Goal: Task Accomplishment & Management: Manage account settings

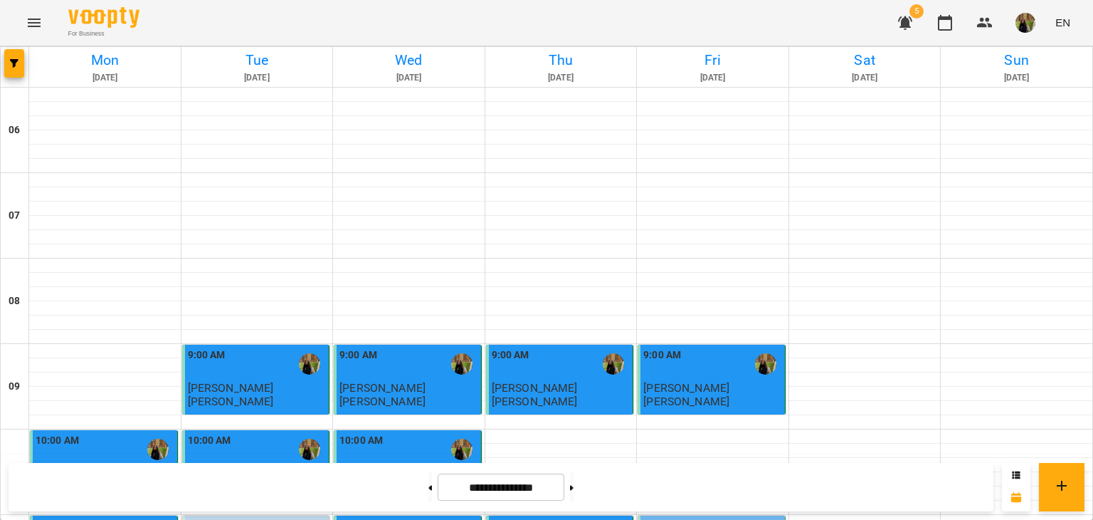
scroll to position [356, 0]
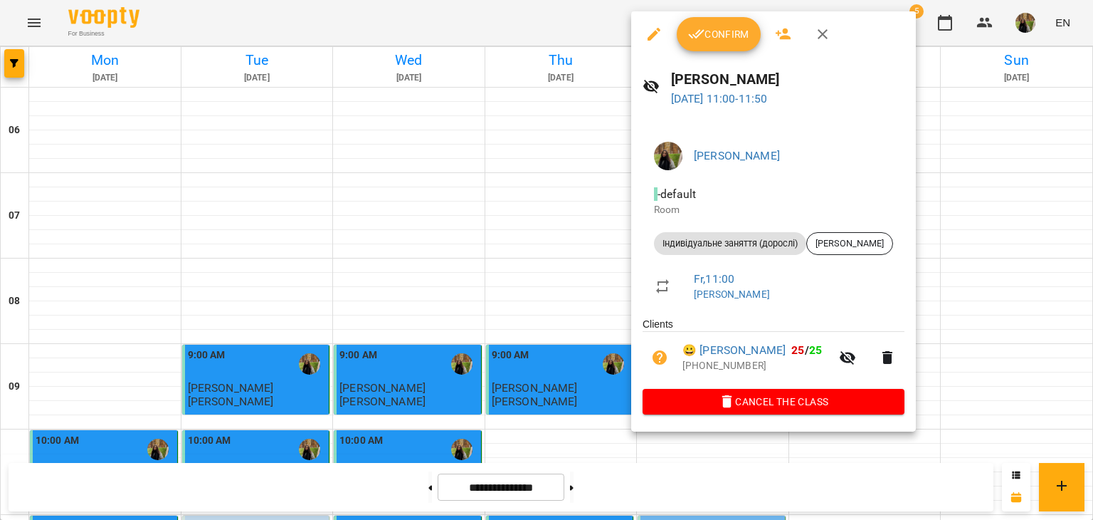
click at [548, 217] on div at bounding box center [546, 260] width 1093 height 520
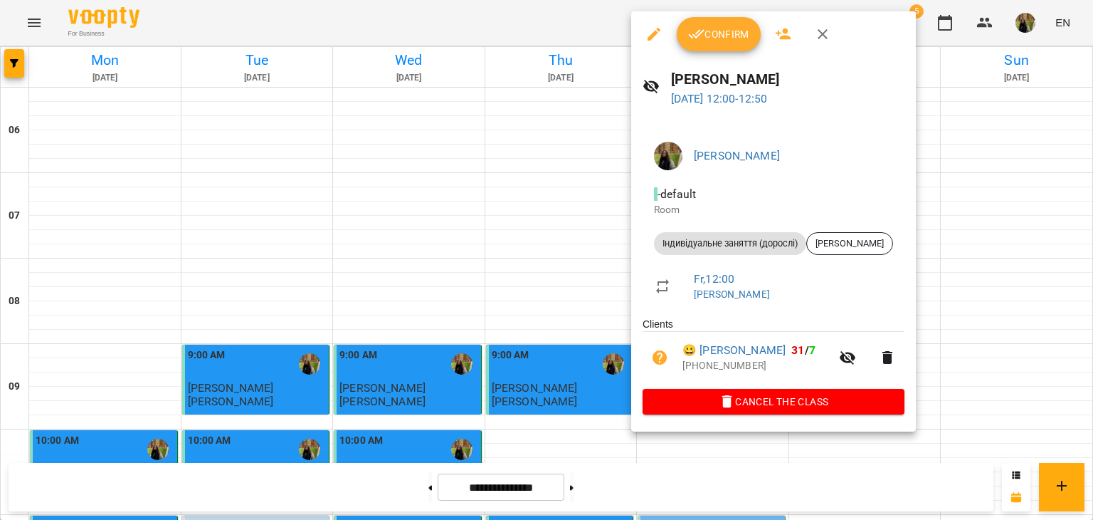
click at [713, 31] on span "Confirm" at bounding box center [718, 34] width 61 height 17
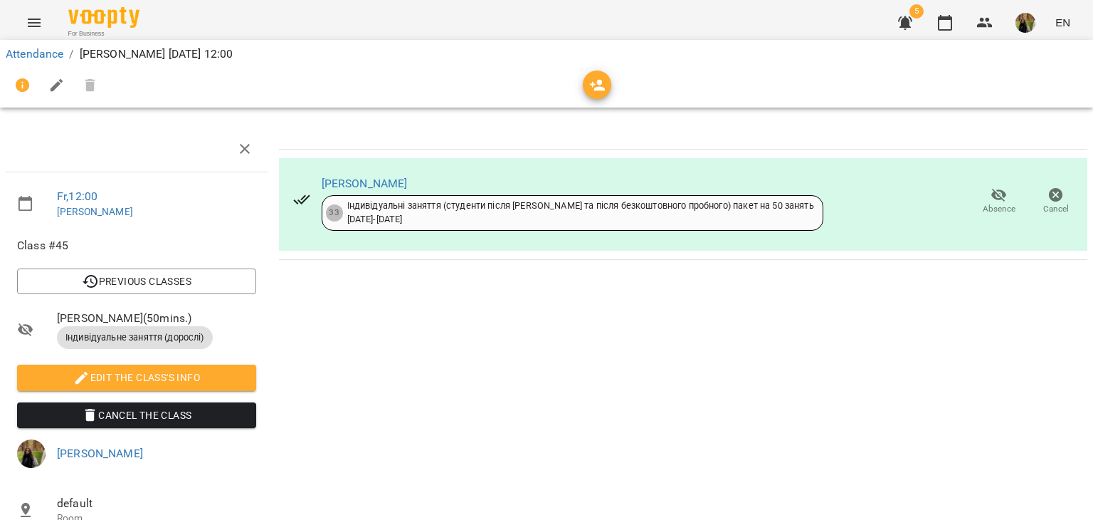
click at [979, 200] on span "Absence" at bounding box center [999, 200] width 40 height 28
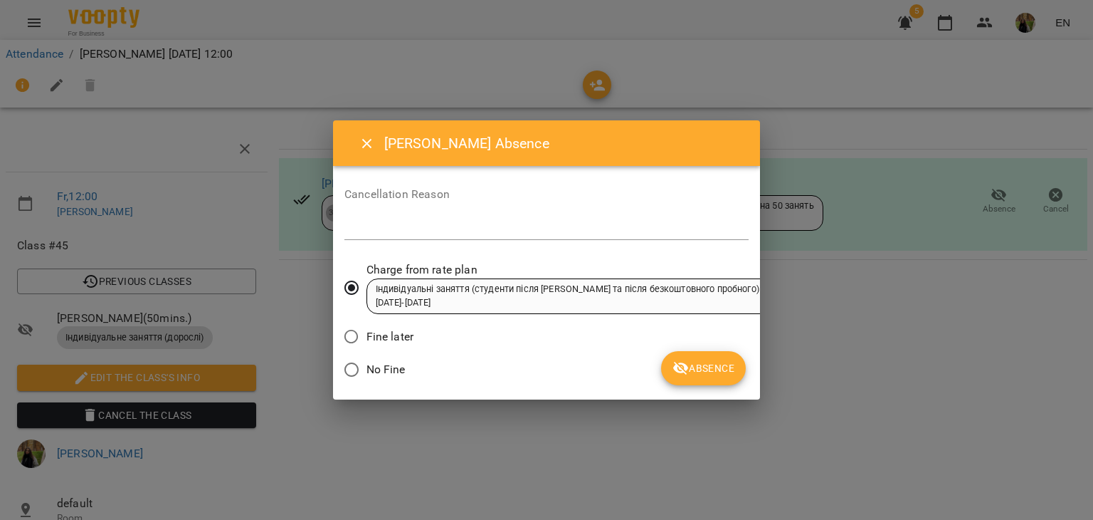
click at [581, 217] on div "*" at bounding box center [546, 228] width 404 height 23
type textarea "********"
click at [696, 351] on button "Absence" at bounding box center [703, 368] width 85 height 34
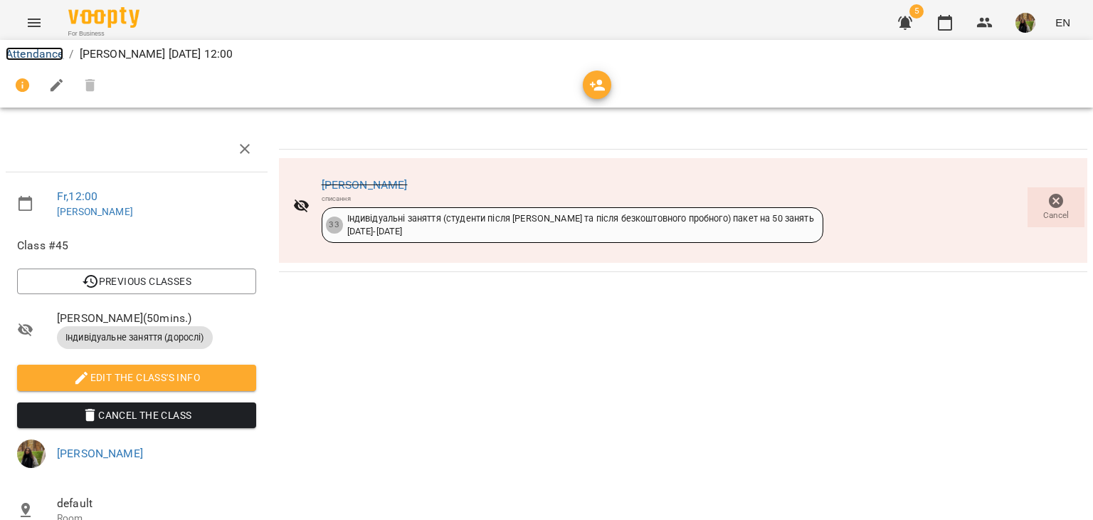
click at [60, 49] on link "Attendance" at bounding box center [35, 54] width 58 height 14
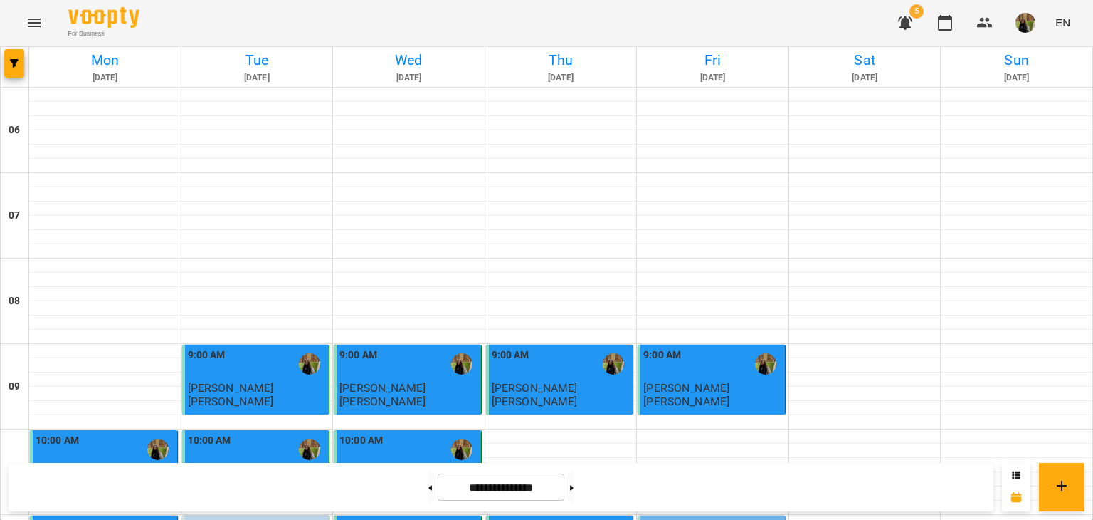
scroll to position [427, 0]
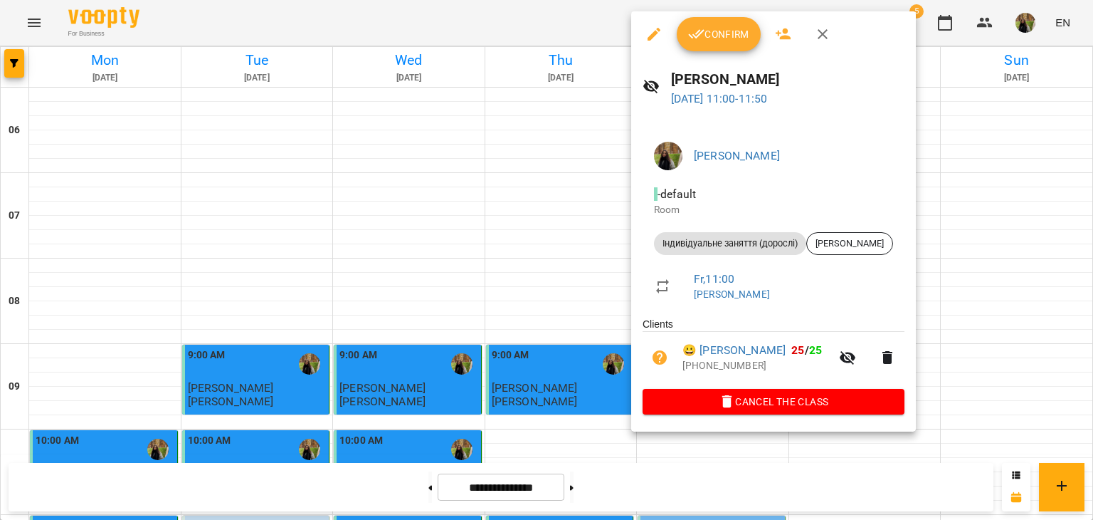
click at [697, 42] on icon "button" at bounding box center [696, 34] width 17 height 17
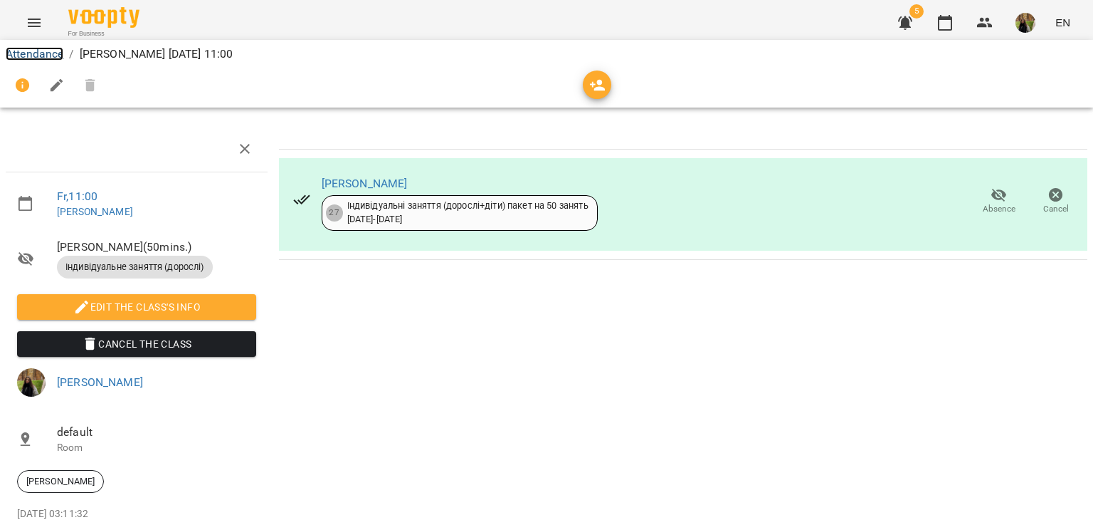
click at [34, 53] on link "Attendance" at bounding box center [35, 54] width 58 height 14
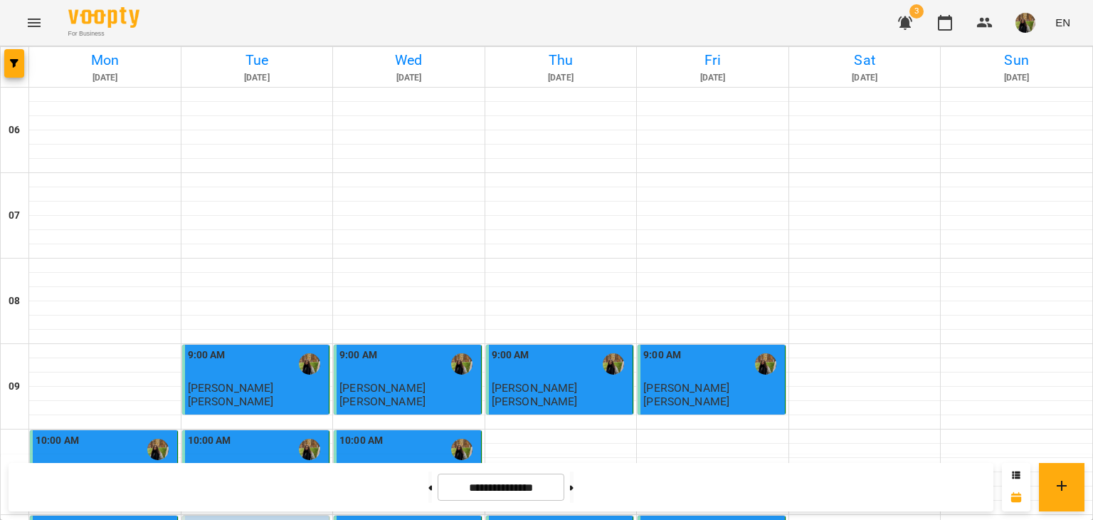
scroll to position [356, 0]
click at [574, 485] on button at bounding box center [572, 486] width 4 height 31
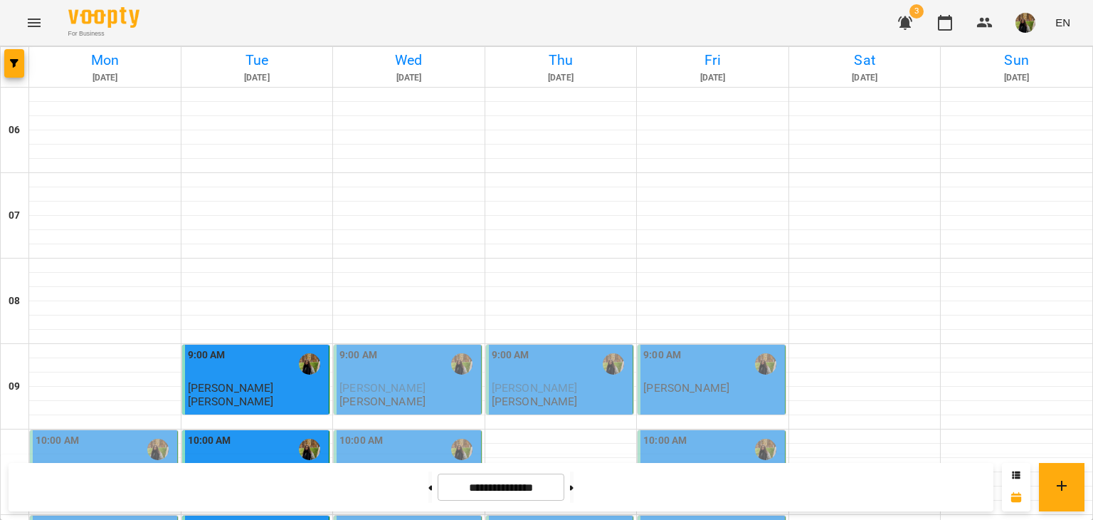
scroll to position [142, 0]
click at [428, 490] on button at bounding box center [430, 486] width 4 height 31
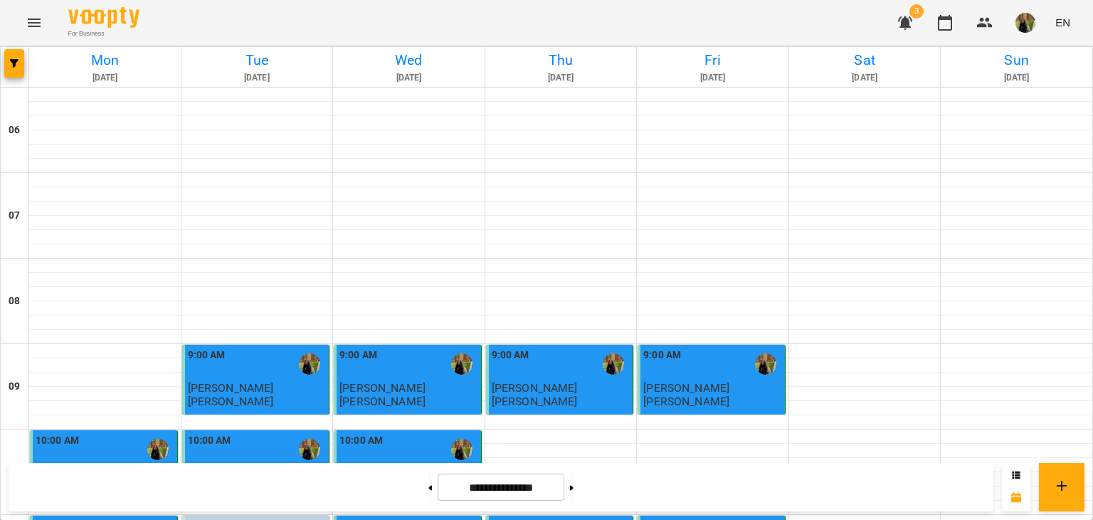
scroll to position [427, 0]
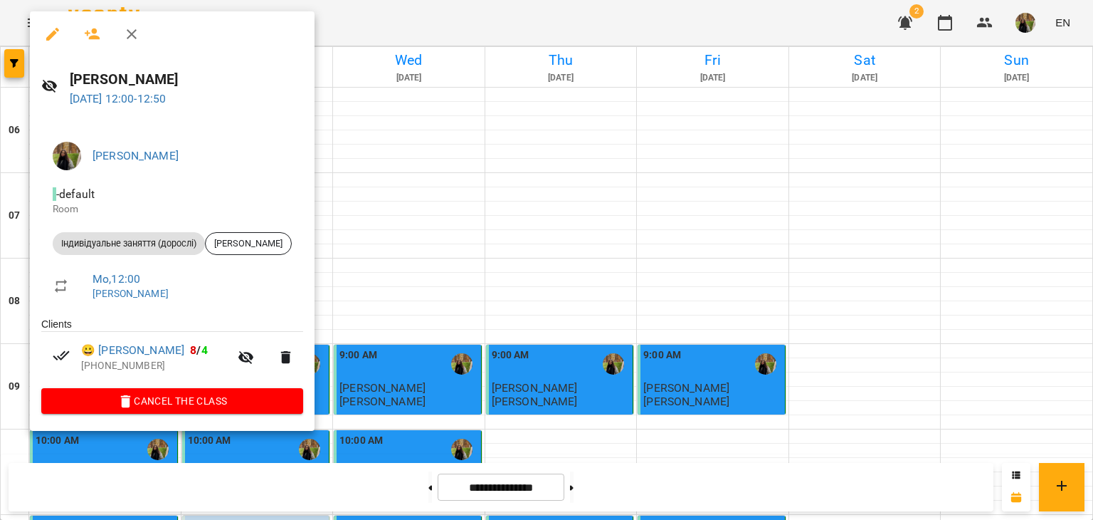
click at [605, 485] on div at bounding box center [546, 260] width 1093 height 520
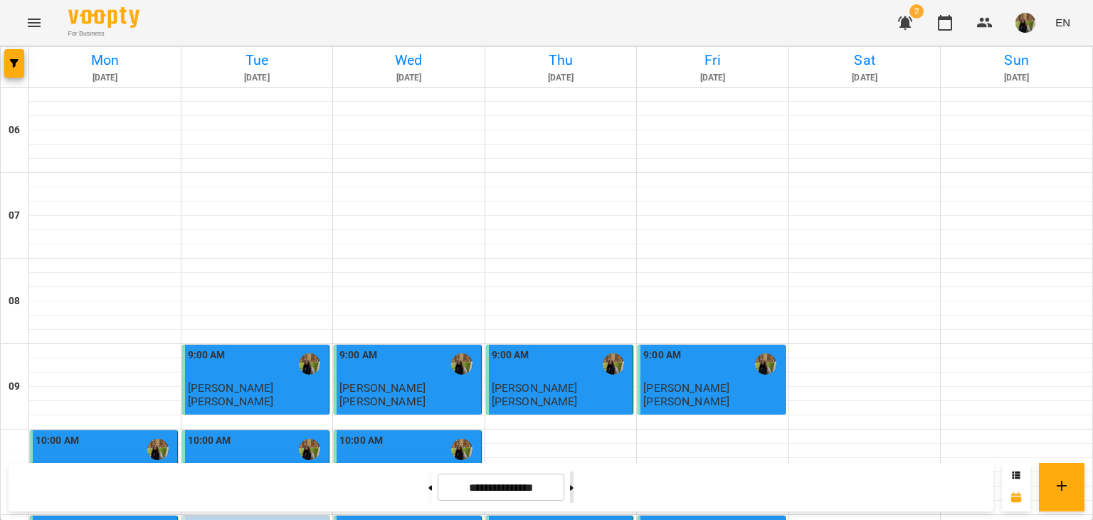
click at [574, 490] on button at bounding box center [572, 486] width 4 height 31
type input "**********"
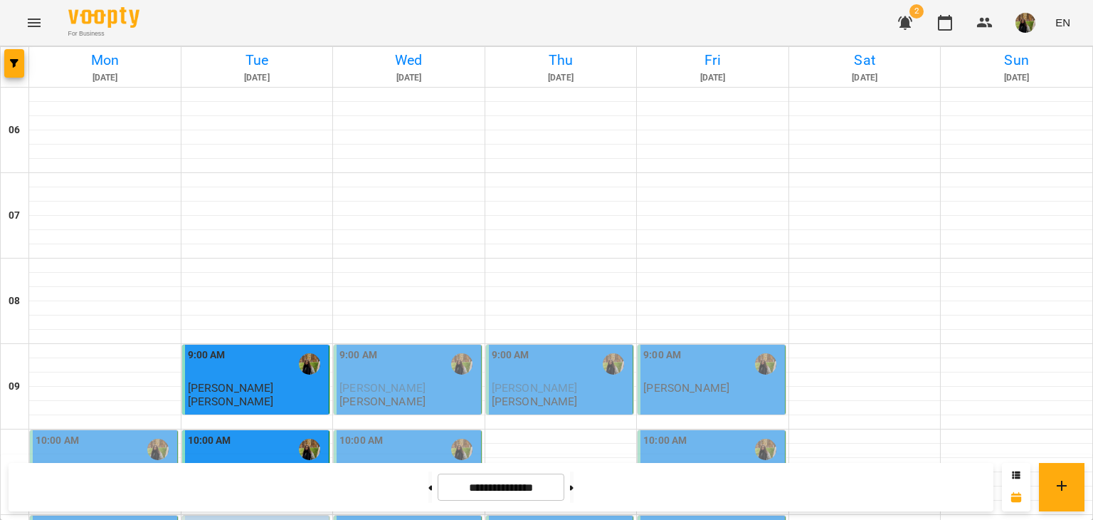
scroll to position [285, 0]
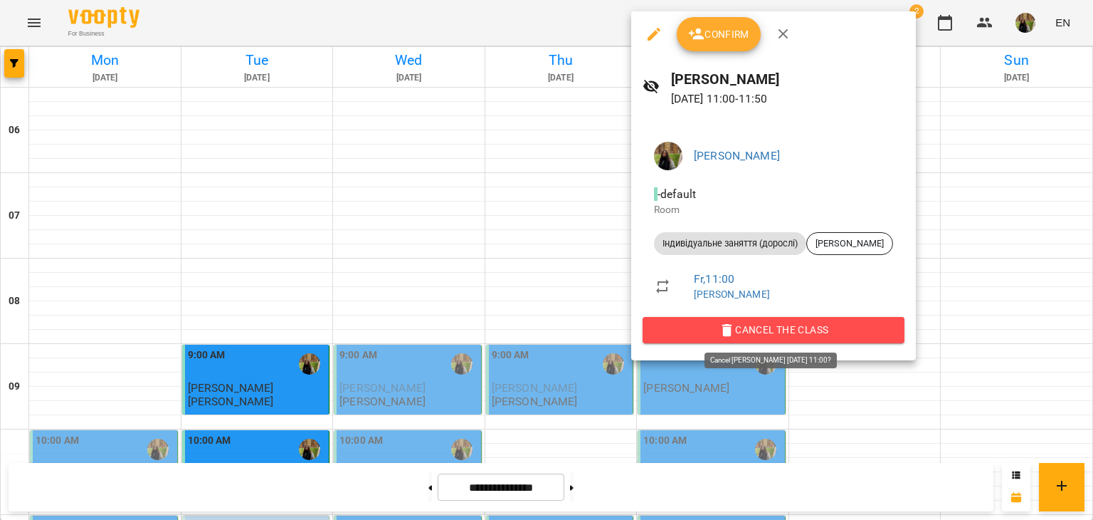
click at [747, 327] on span "Cancel the class" at bounding box center [773, 329] width 239 height 17
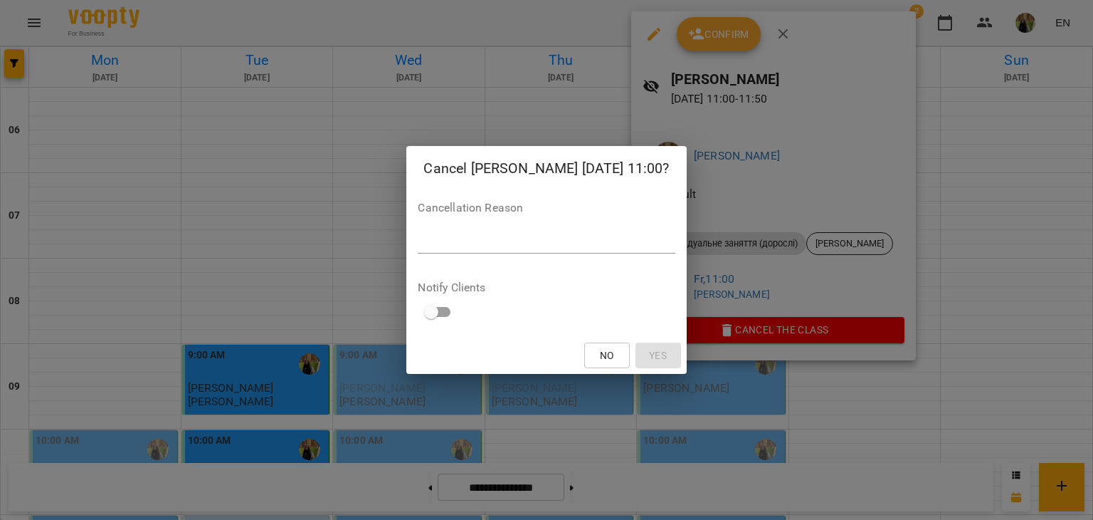
click at [610, 241] on textarea at bounding box center [546, 242] width 257 height 14
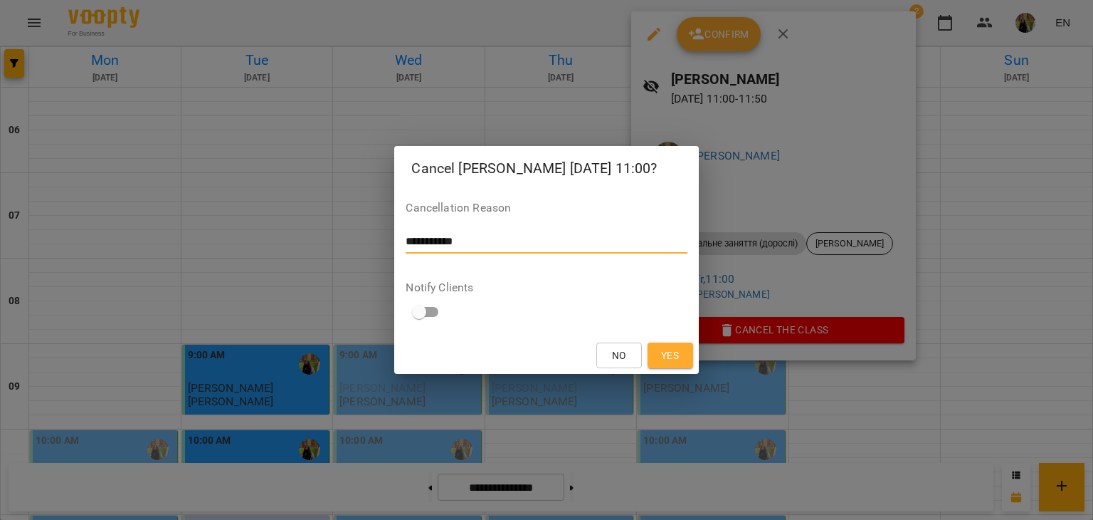
type textarea "**********"
click at [678, 359] on span "Yes" at bounding box center [670, 355] width 18 height 17
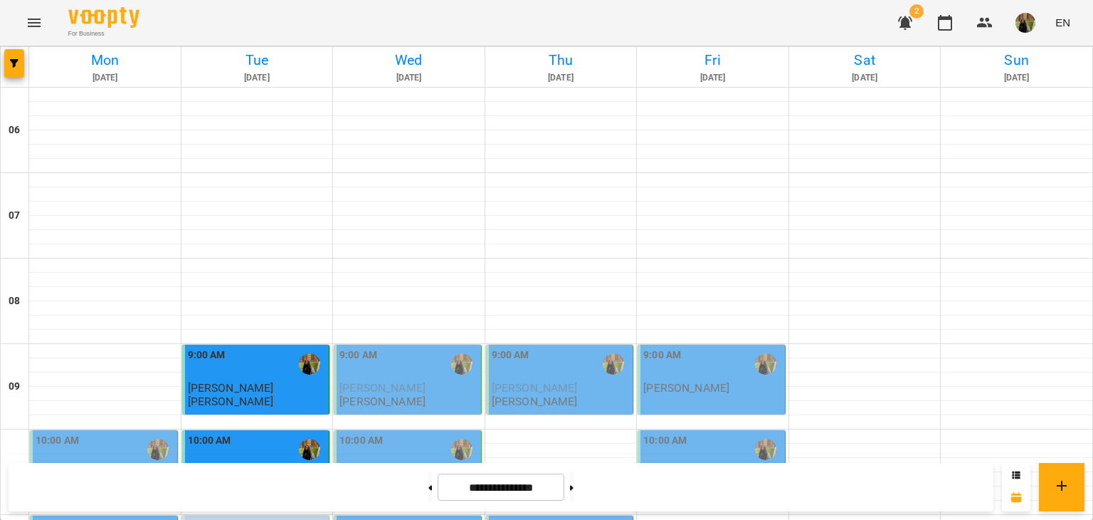
scroll to position [356, 0]
